Goal: Check status

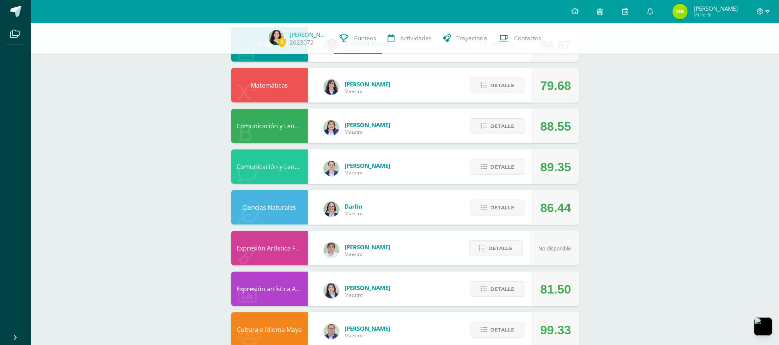
scroll to position [307, 0]
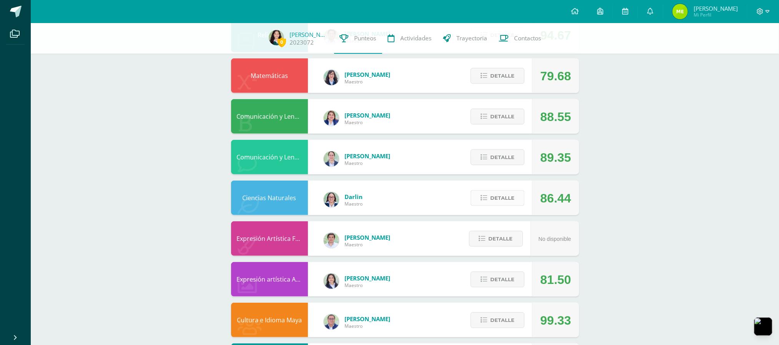
click at [511, 198] on span "Detalle" at bounding box center [502, 198] width 24 height 14
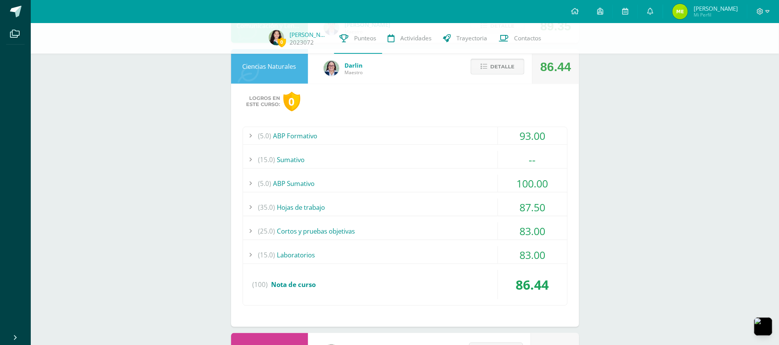
scroll to position [461, 0]
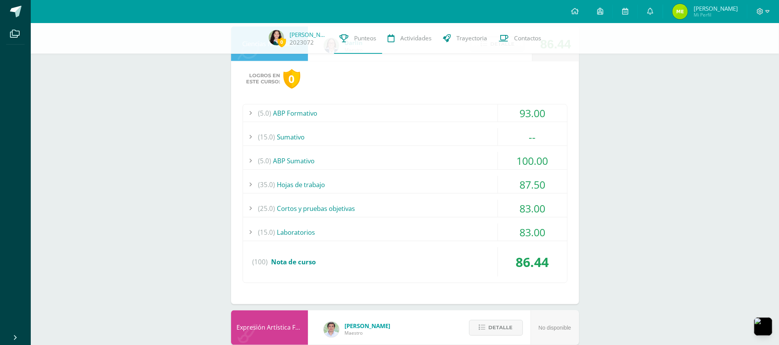
click at [450, 136] on div "(15.0) [GEOGRAPHIC_DATA]" at bounding box center [405, 136] width 324 height 17
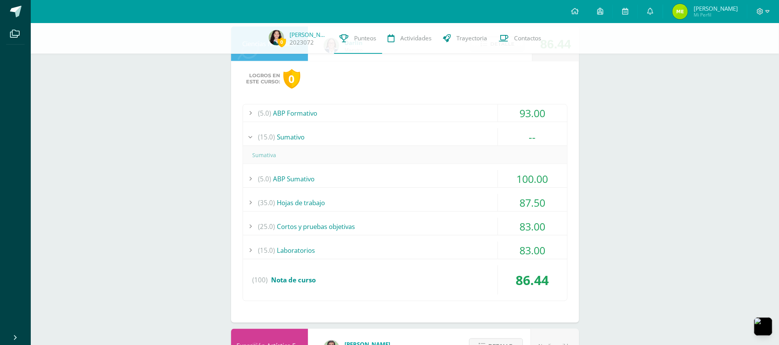
click at [450, 136] on div "(15.0) [GEOGRAPHIC_DATA]" at bounding box center [405, 136] width 324 height 17
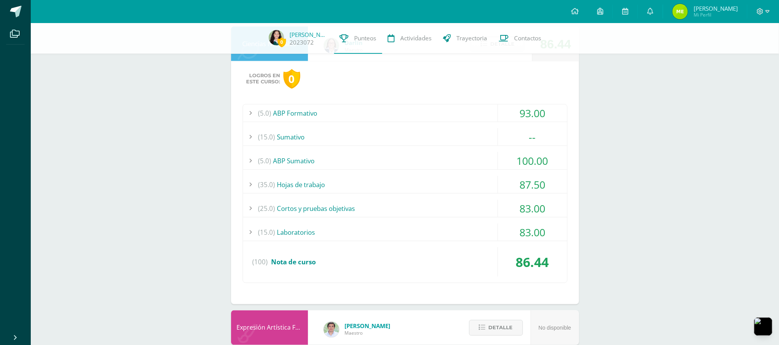
scroll to position [0, 0]
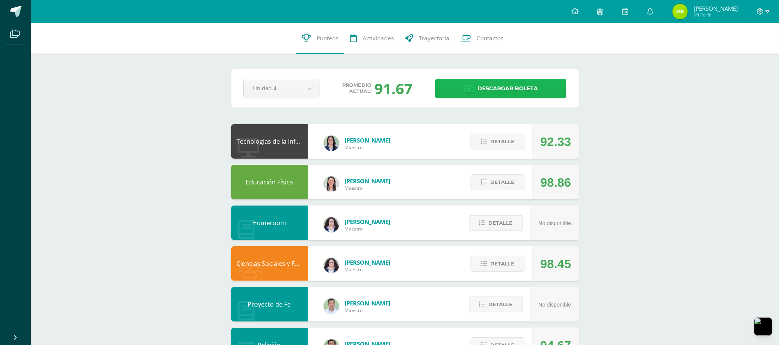
click at [467, 90] on icon at bounding box center [469, 89] width 11 height 8
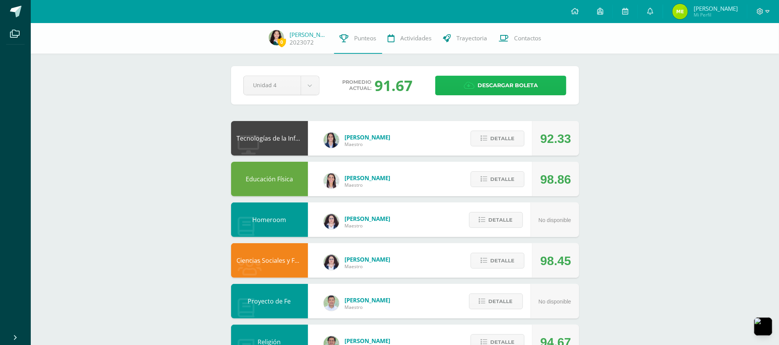
scroll to position [641, 0]
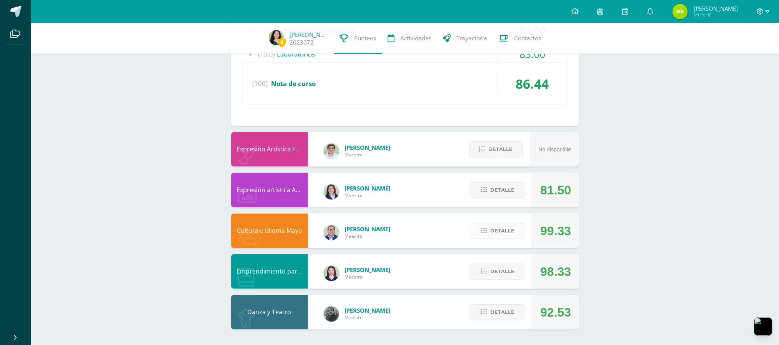
click at [501, 230] on span "Detalle" at bounding box center [502, 231] width 24 height 14
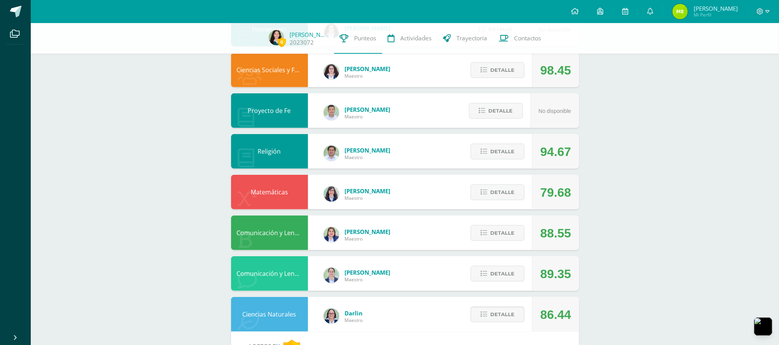
scroll to position [175, 0]
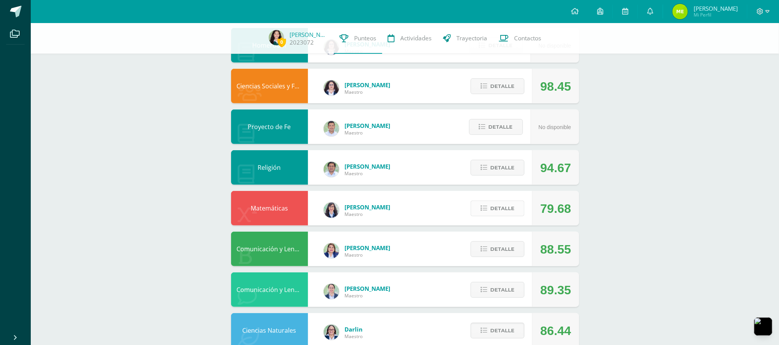
click at [489, 215] on button "Detalle" at bounding box center [498, 209] width 54 height 16
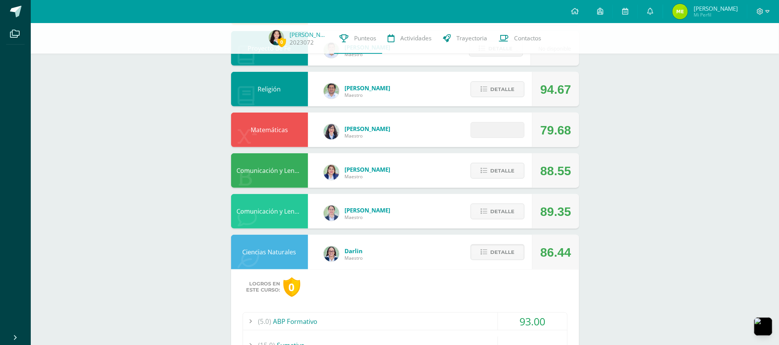
scroll to position [329, 0]
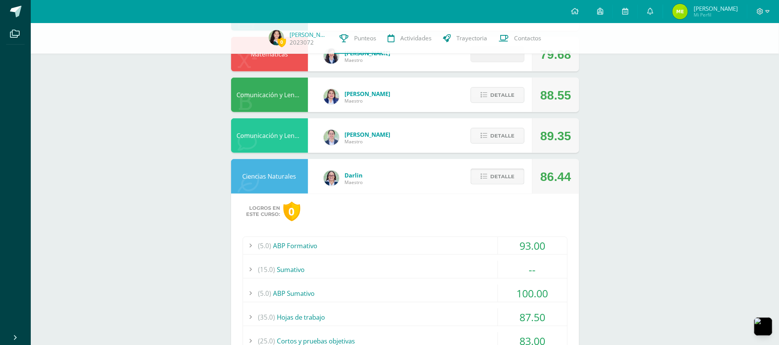
click at [488, 181] on button "Detalle" at bounding box center [498, 177] width 54 height 16
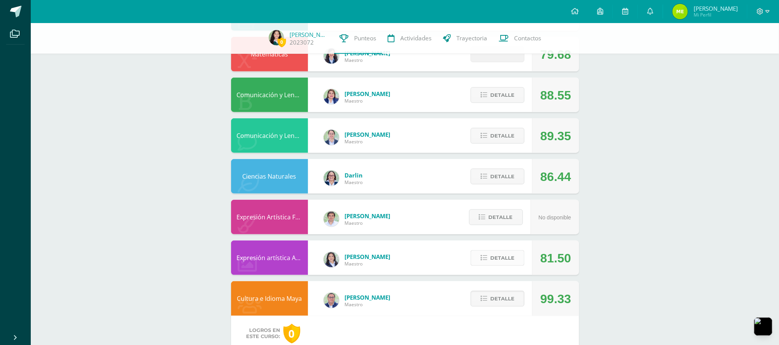
click at [492, 256] on span "Detalle" at bounding box center [502, 258] width 24 height 14
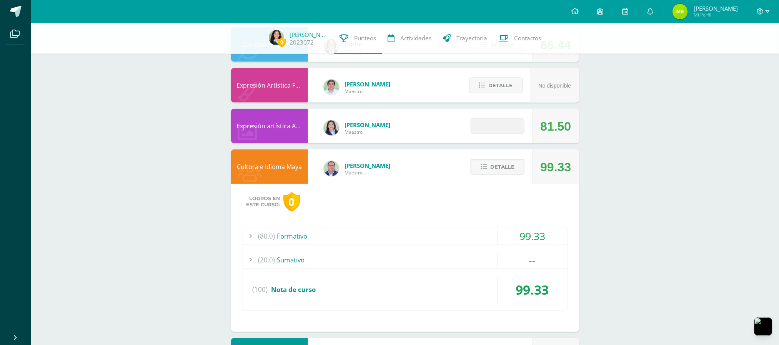
scroll to position [482, 0]
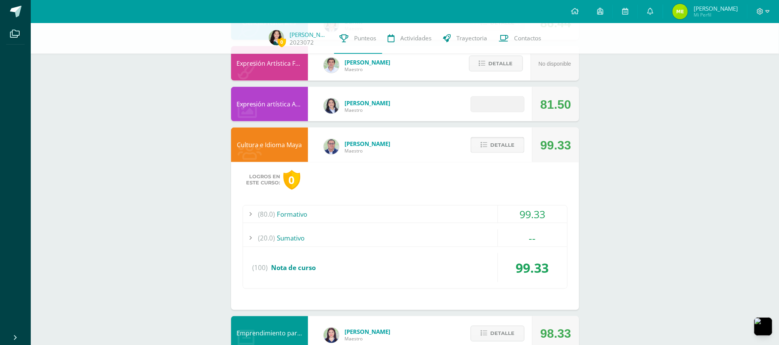
click at [497, 144] on span "Detalle" at bounding box center [502, 145] width 24 height 14
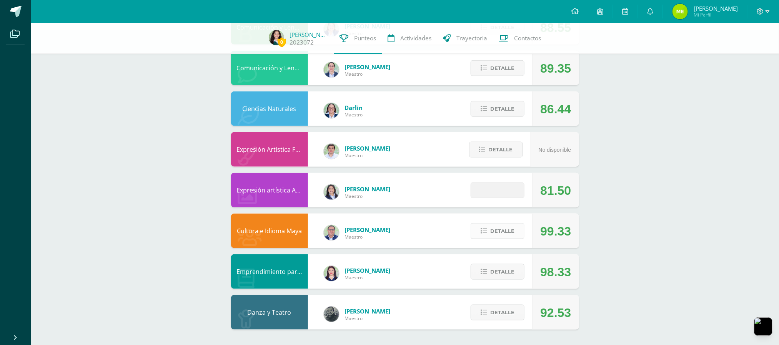
scroll to position [397, 0]
